Goal: Information Seeking & Learning: Learn about a topic

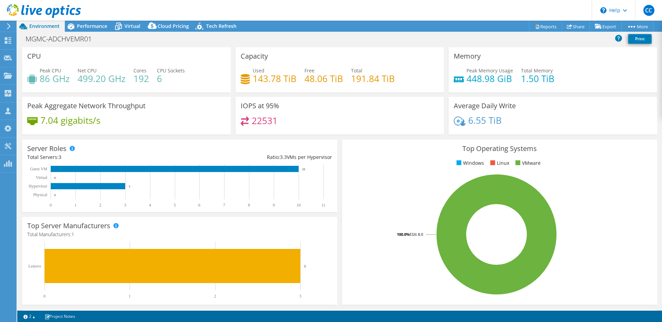
click at [122, 47] on div "CPU Peak CPU 86 GHz Net CPU 499.20 GHz Cores 192 CPU Sockets 6" at bounding box center [126, 69] width 209 height 45
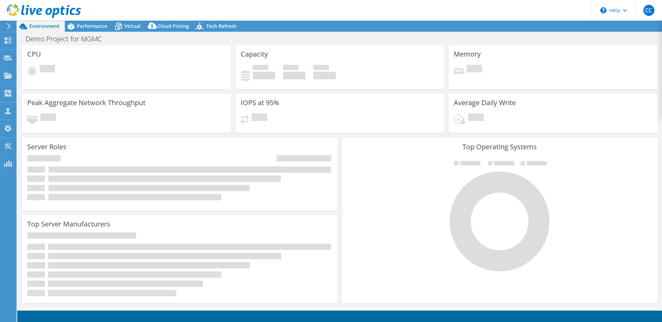
select select "USD"
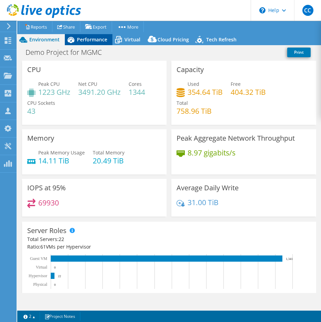
click at [81, 36] on div "Performance" at bounding box center [89, 39] width 48 height 11
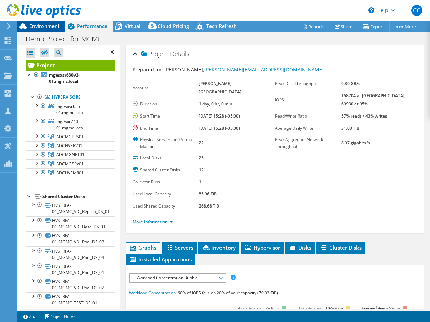
click at [53, 27] on span "Environment" at bounding box center [44, 26] width 30 height 7
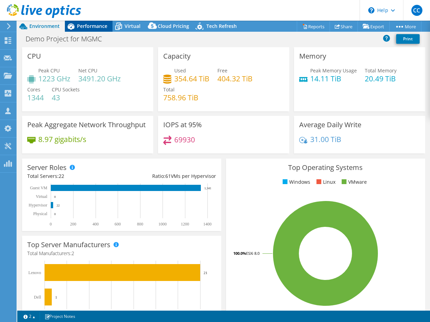
click at [72, 27] on icon at bounding box center [71, 26] width 7 height 6
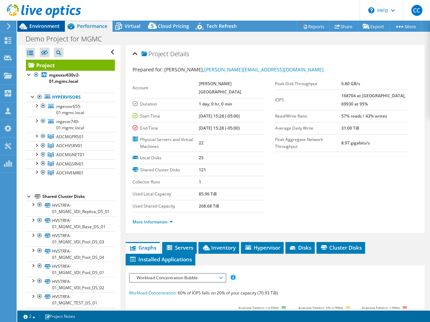
click at [55, 30] on div "Environment" at bounding box center [41, 26] width 48 height 11
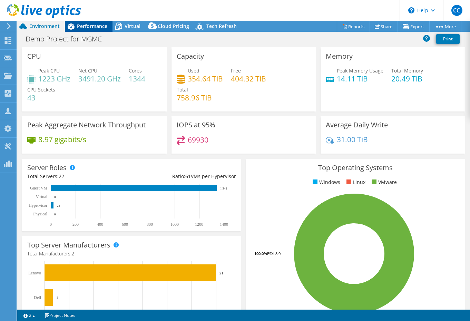
click at [94, 27] on span "Performance" at bounding box center [92, 26] width 30 height 7
